Goal: Task Accomplishment & Management: Manage account settings

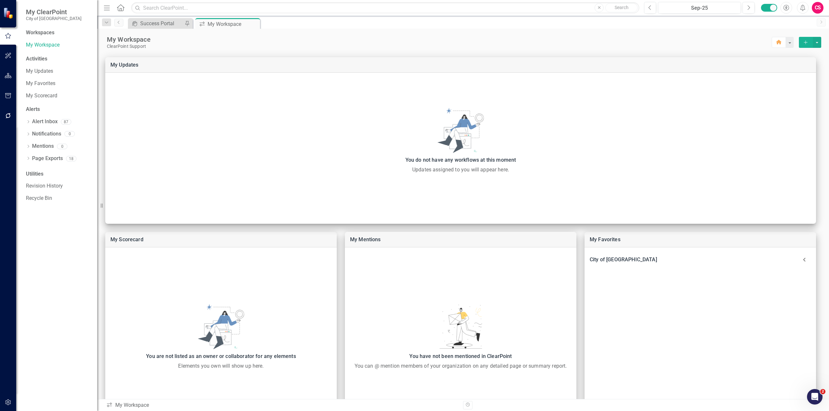
click at [9, 400] on icon "button" at bounding box center [8, 403] width 6 height 6
click at [30, 46] on link "Manage Users" at bounding box center [58, 44] width 65 height 7
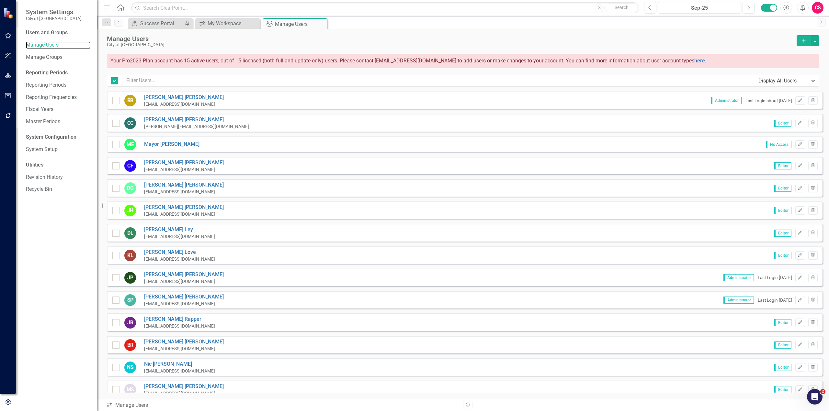
checkbox input "false"
click at [207, 85] on input "text" at bounding box center [437, 81] width 631 height 12
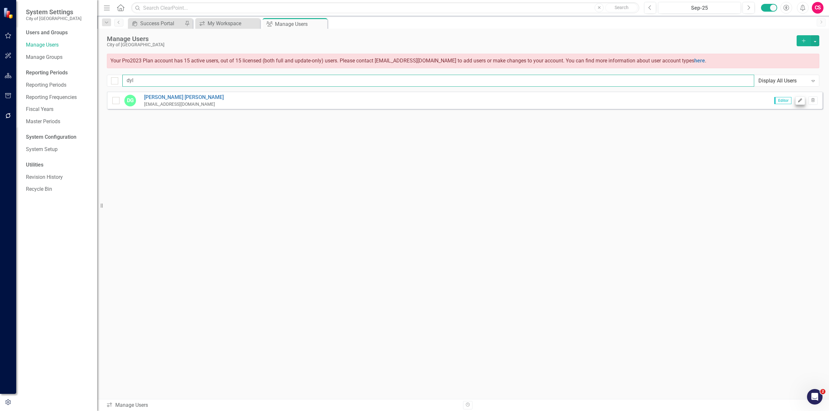
type input "dyl"
click at [799, 102] on icon "Edit" at bounding box center [799, 101] width 5 height 4
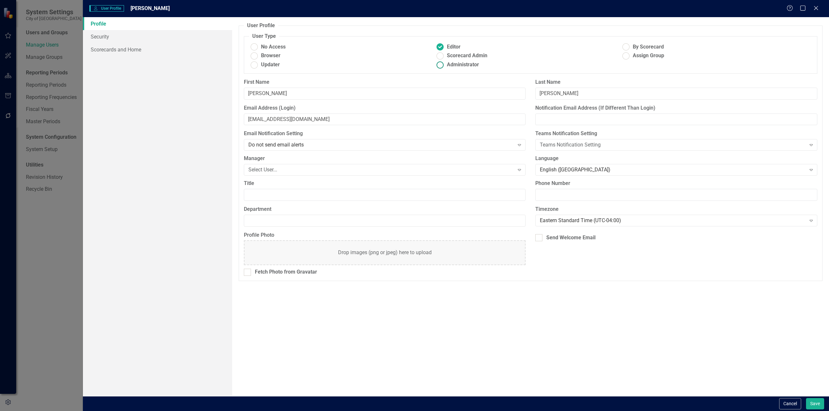
click at [454, 62] on span "Administrator" at bounding box center [463, 64] width 32 height 7
click at [445, 62] on input "Administrator" at bounding box center [440, 65] width 10 height 10
radio input "true"
click at [787, 402] on button "Cancel" at bounding box center [790, 403] width 22 height 11
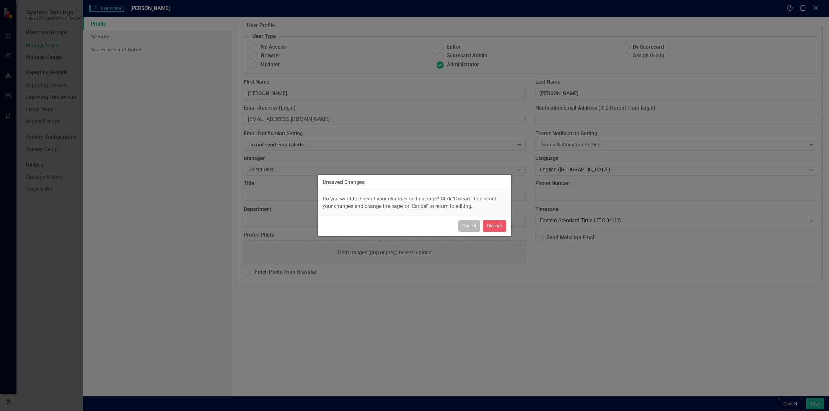
click at [467, 223] on button "Cancel" at bounding box center [469, 225] width 22 height 11
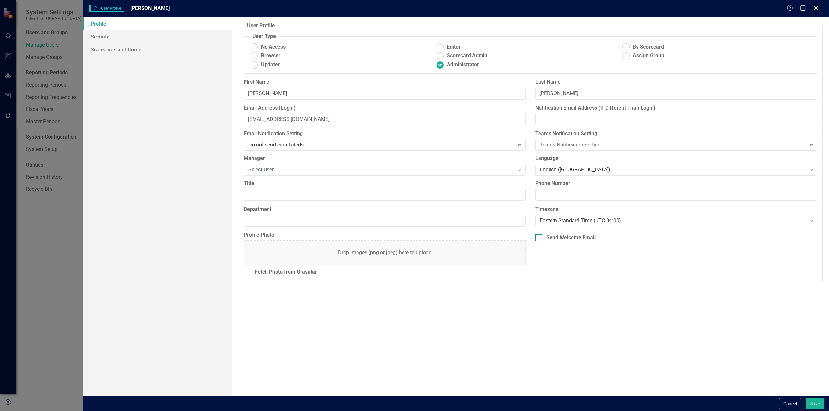
click at [553, 237] on div "Send Welcome Email" at bounding box center [570, 237] width 49 height 7
click at [539, 237] on input "Send Welcome Email" at bounding box center [537, 236] width 4 height 4
checkbox input "true"
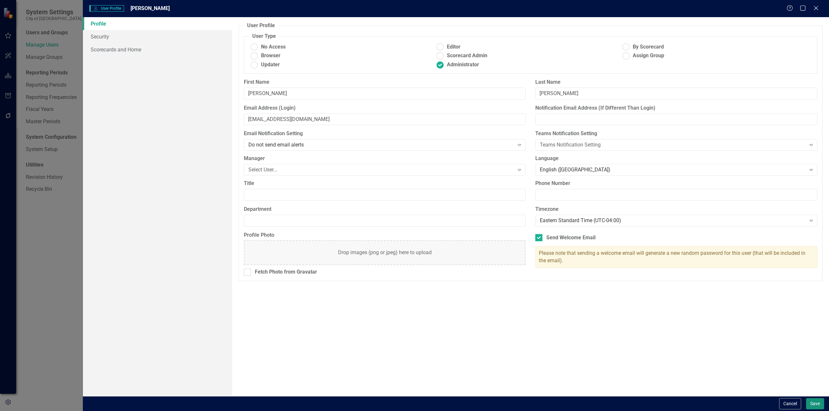
click at [813, 403] on button "Save" at bounding box center [815, 403] width 18 height 11
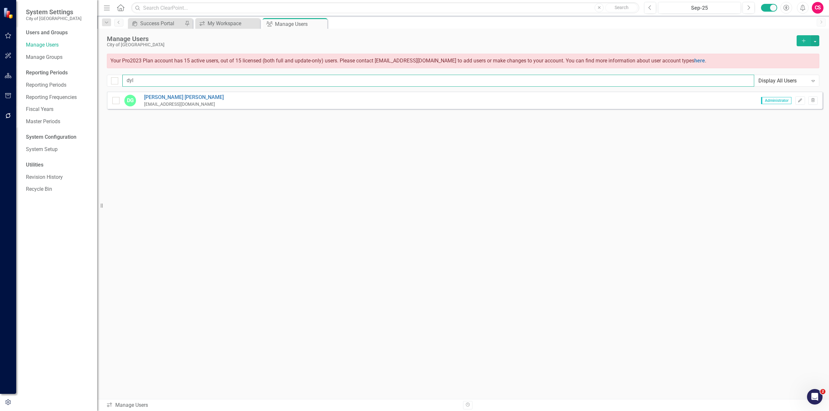
drag, startPoint x: 188, startPoint y: 82, endPoint x: 122, endPoint y: 78, distance: 66.2
click at [122, 78] on div "dyl Display All Users Expand" at bounding box center [463, 81] width 712 height 12
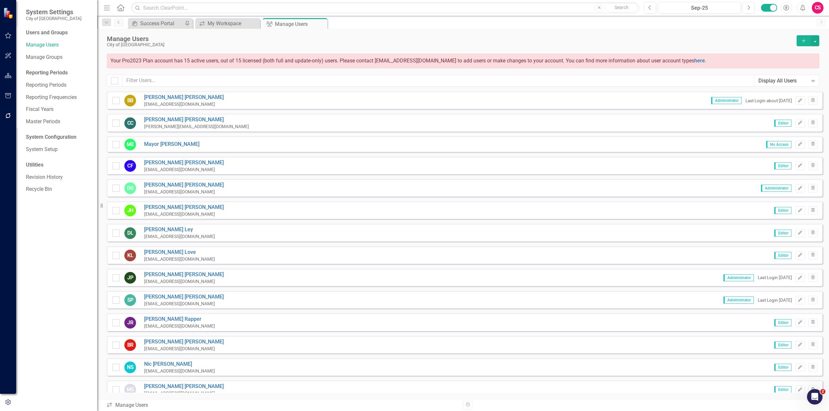
click at [70, 236] on div "Users and Groups Manage Users Manage Groups Reporting Periods Reporting Periods…" at bounding box center [56, 220] width 81 height 382
click at [12, 78] on button "button" at bounding box center [8, 76] width 15 height 14
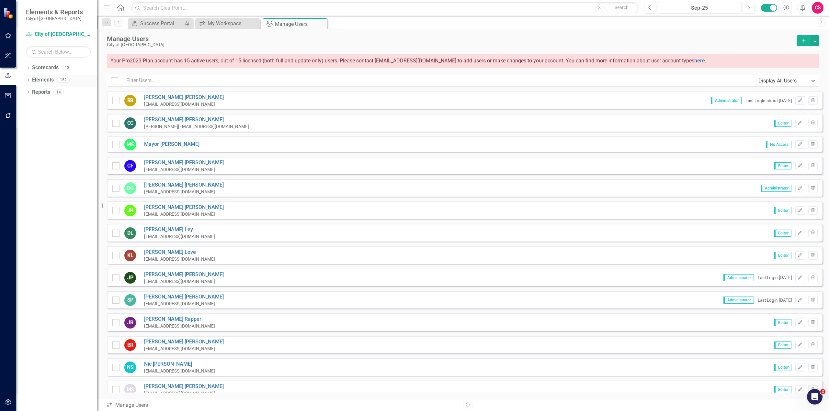
click at [30, 80] on icon "Dropdown" at bounding box center [28, 81] width 5 height 4
